Goal: Entertainment & Leisure: Consume media (video, audio)

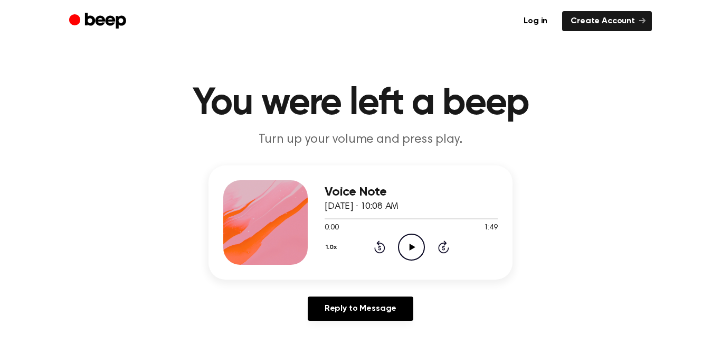
click at [411, 249] on icon "Play Audio" at bounding box center [411, 246] width 27 height 27
click at [406, 234] on circle at bounding box center [412, 247] width 26 height 26
click at [412, 243] on icon "Play Audio" at bounding box center [411, 246] width 27 height 27
click at [405, 244] on icon "Play Audio" at bounding box center [411, 246] width 27 height 27
click at [413, 242] on icon "Pause Audio" at bounding box center [411, 246] width 27 height 27
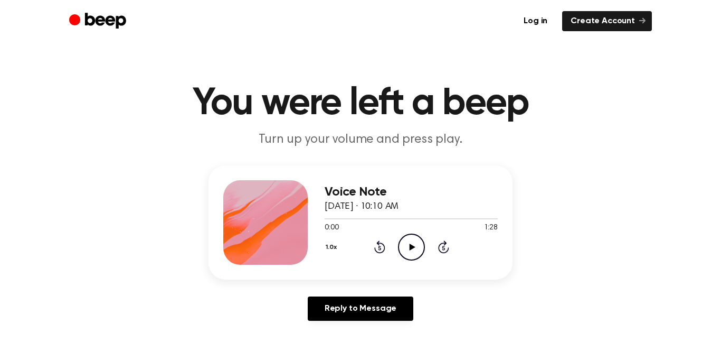
click at [411, 246] on icon at bounding box center [412, 246] width 6 height 7
click at [414, 249] on icon "Play Audio" at bounding box center [411, 246] width 27 height 27
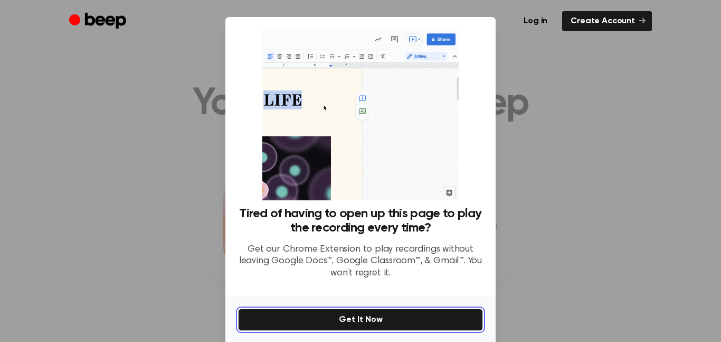
click at [352, 319] on button "Get It Now" at bounding box center [360, 319] width 245 height 22
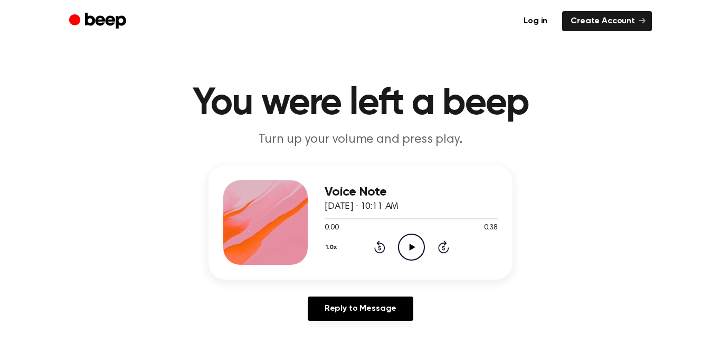
click at [414, 246] on icon at bounding box center [412, 246] width 6 height 7
click at [408, 251] on icon "Pause Audio" at bounding box center [411, 246] width 27 height 27
click at [406, 247] on icon "Play Audio" at bounding box center [411, 246] width 27 height 27
click at [331, 249] on button "1.0x" at bounding box center [333, 247] width 16 height 18
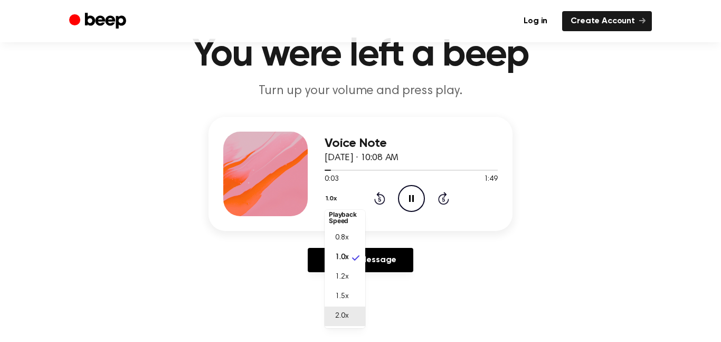
click at [344, 320] on span "2.0x" at bounding box center [341, 315] width 13 height 11
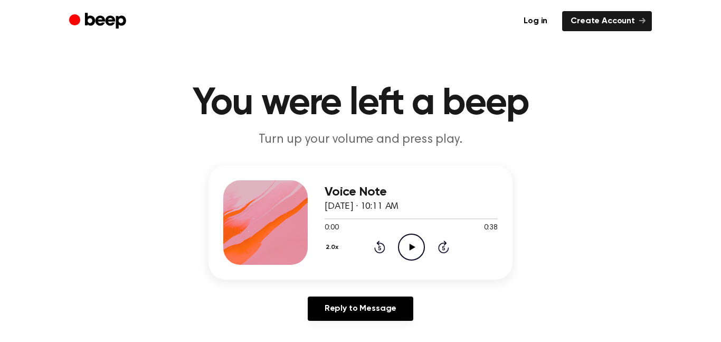
click at [404, 244] on icon "Play Audio" at bounding box center [411, 246] width 27 height 27
